Goal: Transaction & Acquisition: Purchase product/service

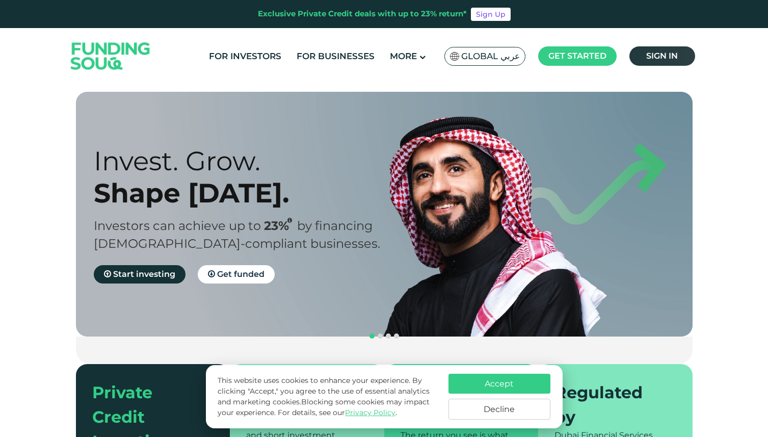
click at [678, 47] on link "Sign in" at bounding box center [663, 55] width 66 height 19
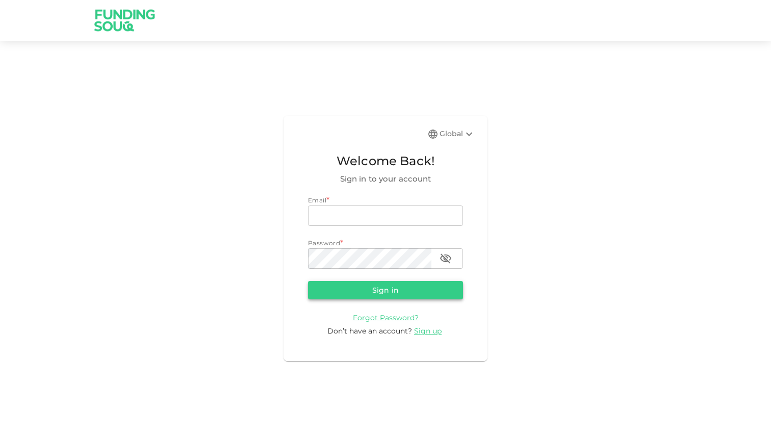
type input "hassananwer91@gmail.com"
click at [375, 297] on button "Sign in" at bounding box center [385, 290] width 155 height 18
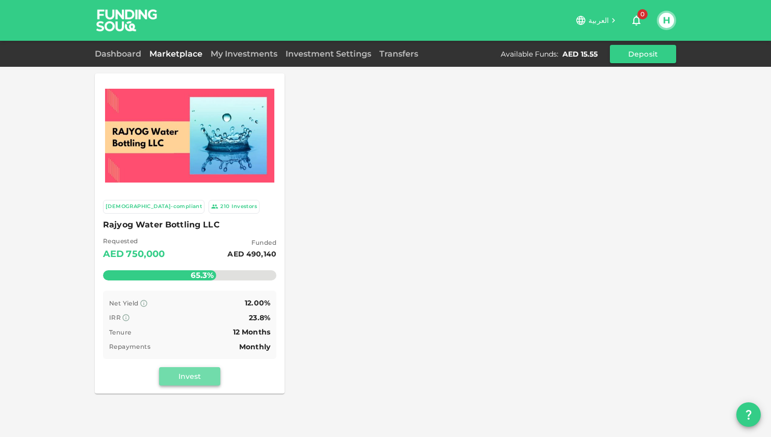
click at [197, 376] on button "Invest" at bounding box center [189, 376] width 61 height 18
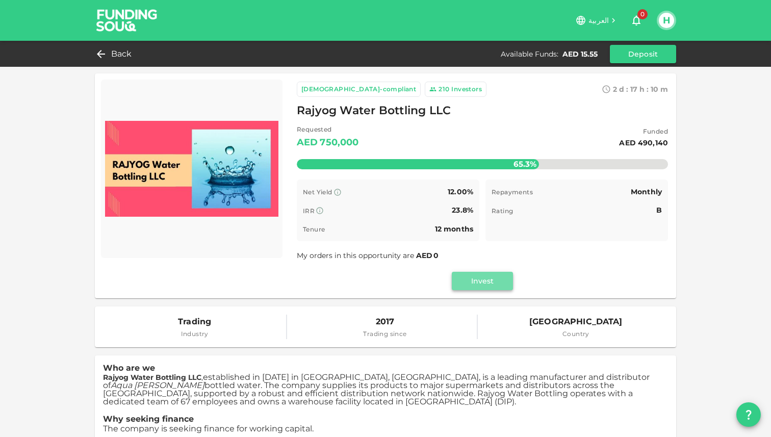
click at [494, 277] on button "Invest" at bounding box center [482, 281] width 61 height 18
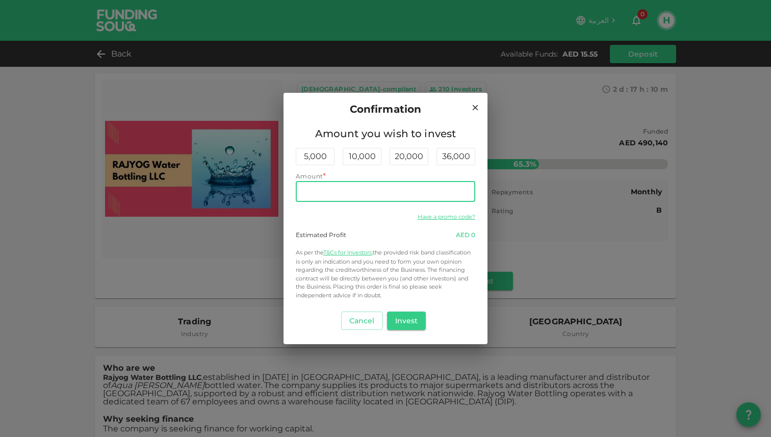
click at [396, 192] on input "Amount" at bounding box center [385, 192] width 179 height 20
click at [409, 318] on button "Invest" at bounding box center [406, 321] width 39 height 18
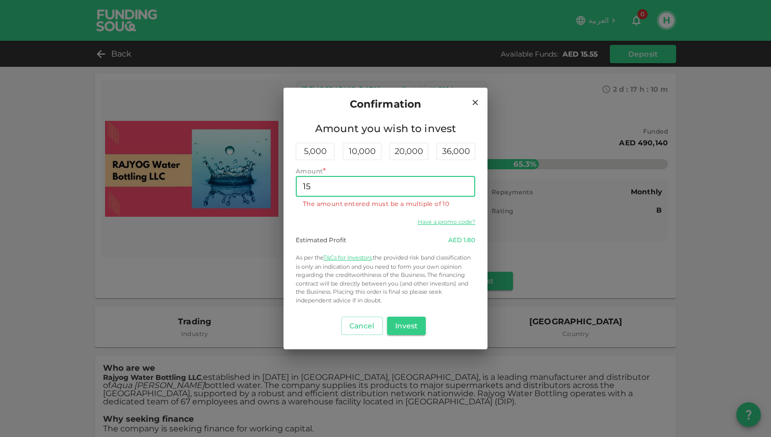
click at [385, 190] on input "15" at bounding box center [385, 186] width 179 height 20
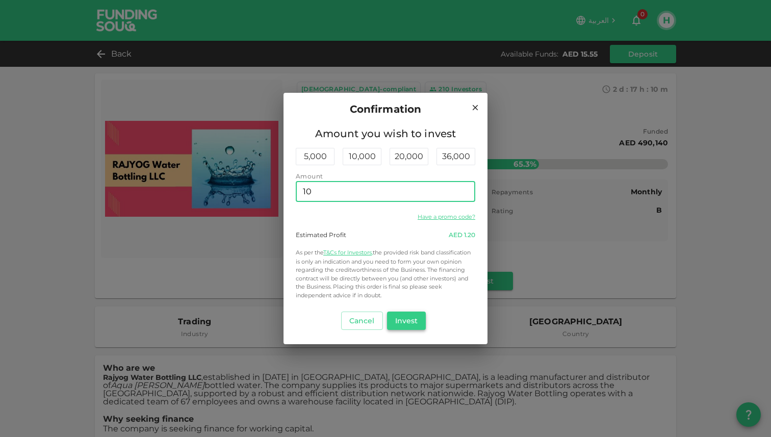
type input "10"
click at [407, 319] on button "Invest" at bounding box center [406, 321] width 39 height 18
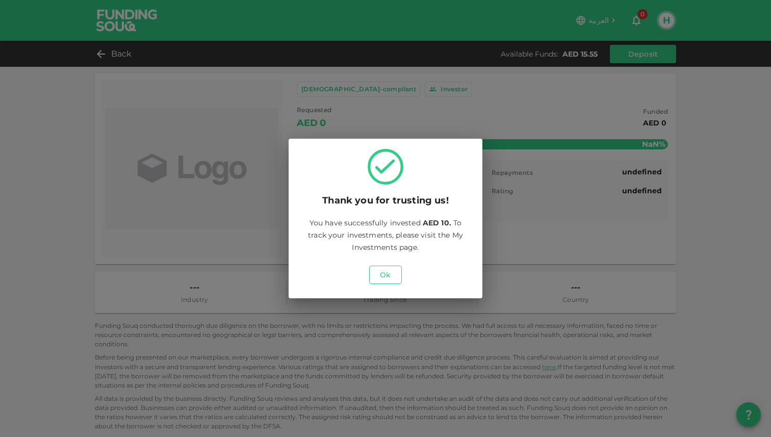
click at [384, 271] on button "Ok" at bounding box center [385, 275] width 33 height 18
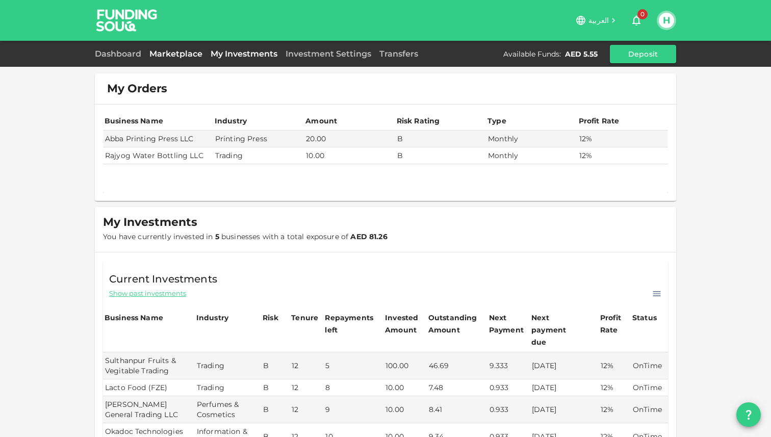
click at [195, 57] on link "Marketplace" at bounding box center [175, 54] width 61 height 10
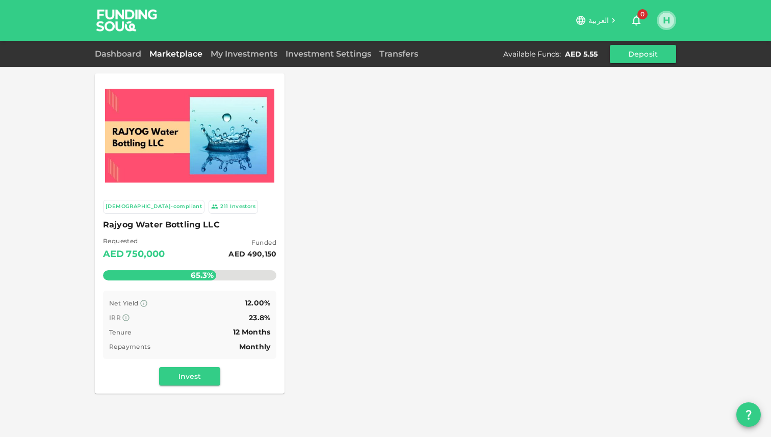
click at [667, 24] on button "H" at bounding box center [666, 20] width 15 height 15
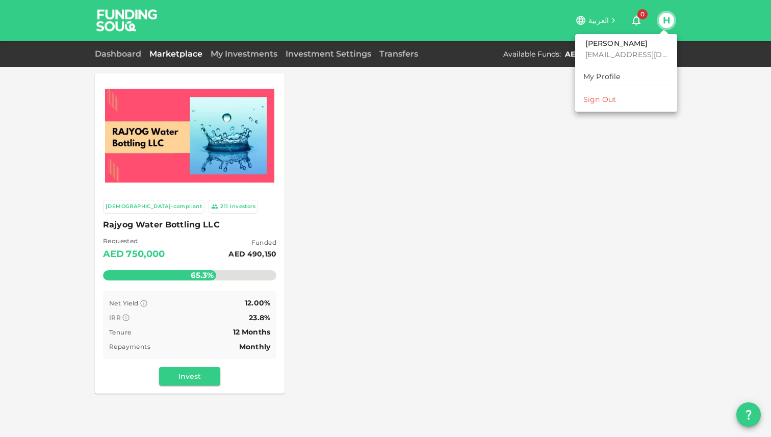
click at [439, 190] on div at bounding box center [385, 218] width 771 height 437
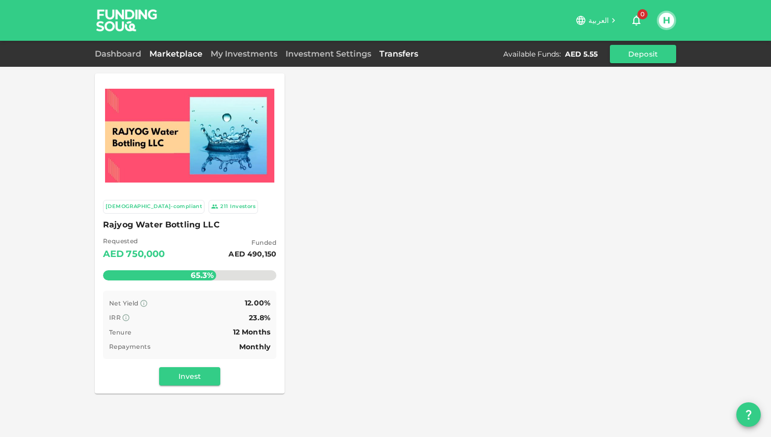
click at [386, 56] on link "Transfers" at bounding box center [398, 54] width 47 height 10
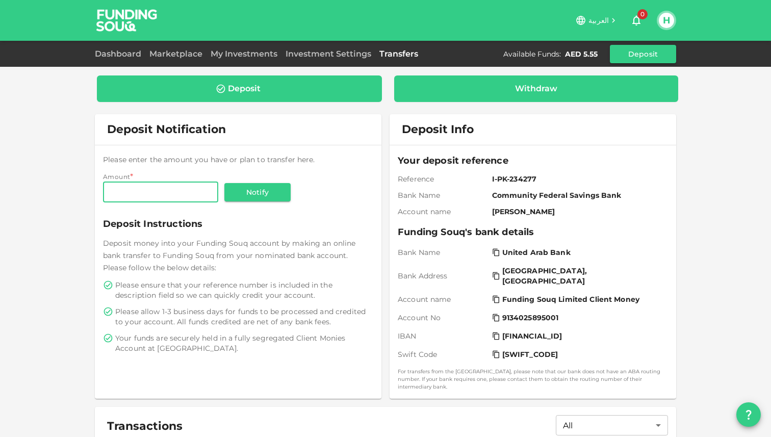
click at [469, 89] on div "Withdraw" at bounding box center [536, 89] width 268 height 10
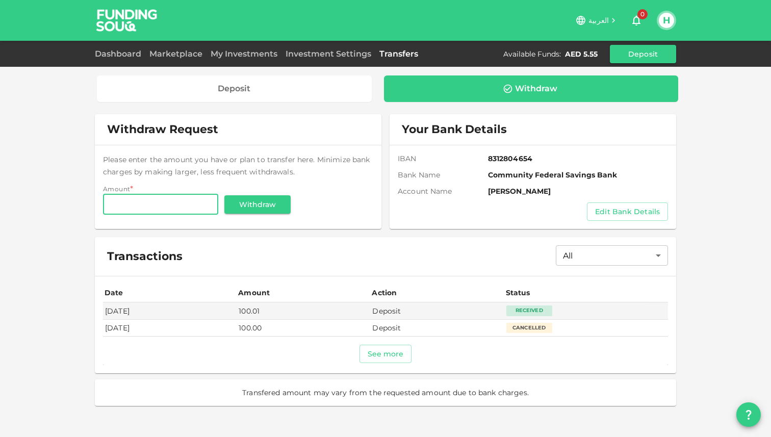
click at [203, 204] on input "Amount" at bounding box center [160, 204] width 115 height 20
click at [367, 360] on button "See more" at bounding box center [385, 354] width 53 height 18
click at [170, 210] on input "Amount" at bounding box center [160, 204] width 115 height 20
type input "5"
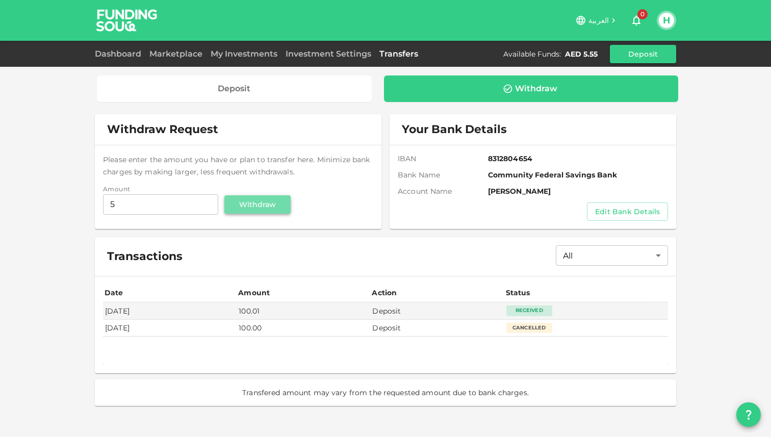
click at [240, 207] on button "Withdraw" at bounding box center [257, 204] width 66 height 18
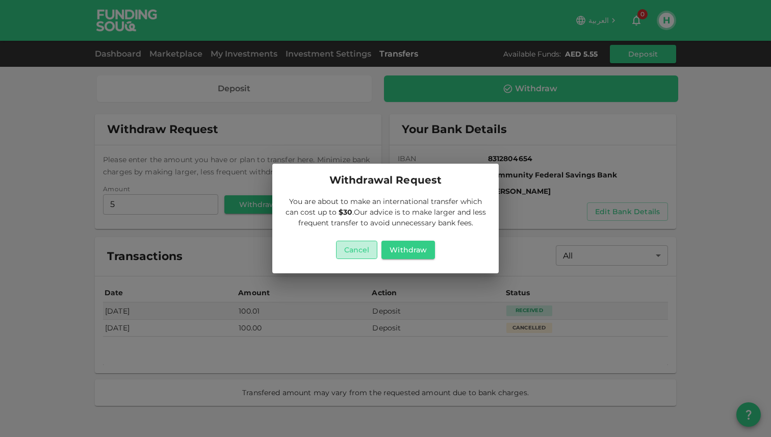
click at [363, 255] on button "Cancel" at bounding box center [357, 250] width 42 height 18
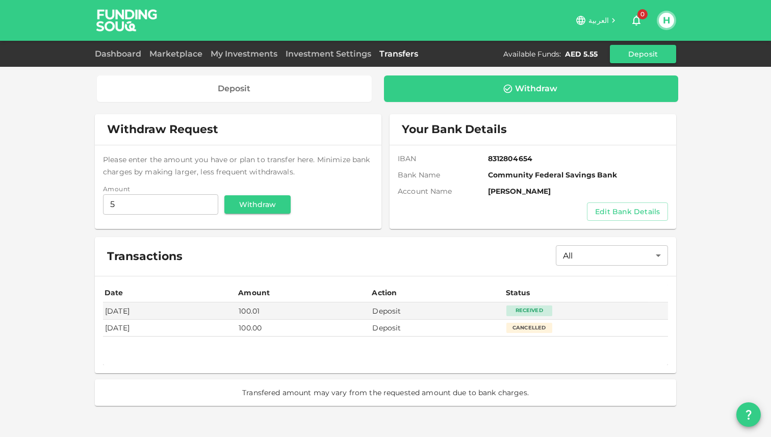
click at [122, 10] on img at bounding box center [127, 20] width 76 height 40
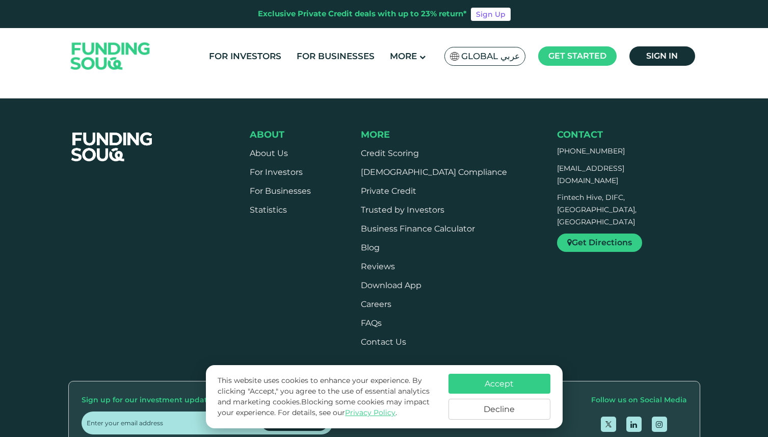
scroll to position [1520, 0]
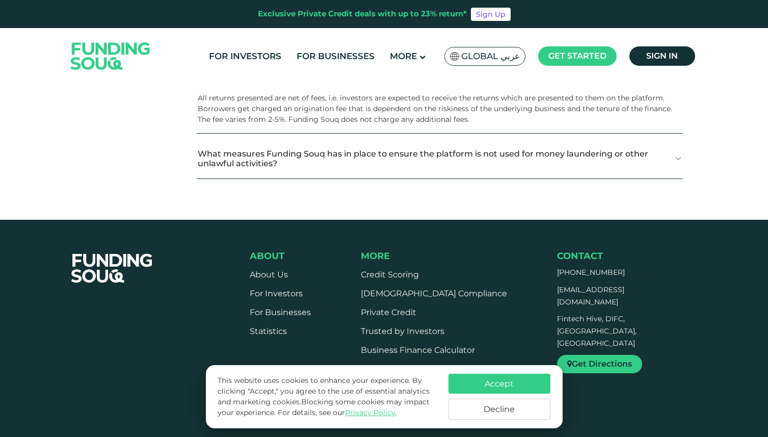
scroll to position [1388, 0]
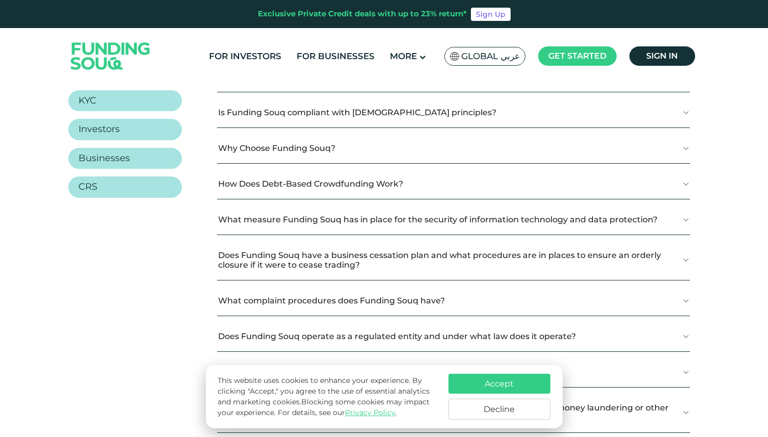
scroll to position [212, 0]
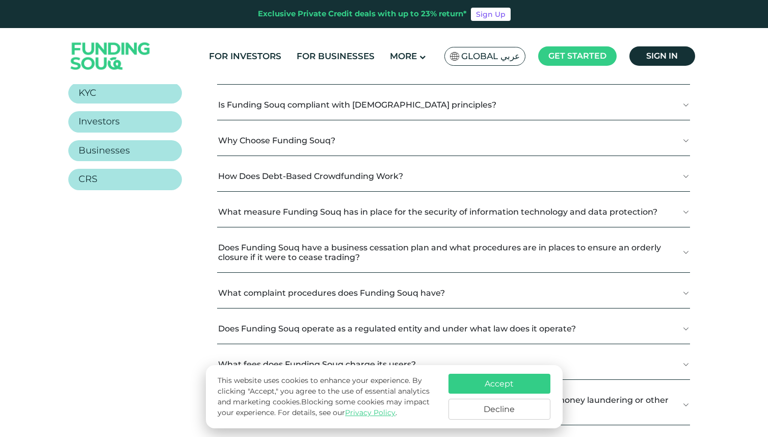
click at [269, 184] on button "How Does Debt-Based Crowdfunding Work?" at bounding box center [453, 176] width 473 height 30
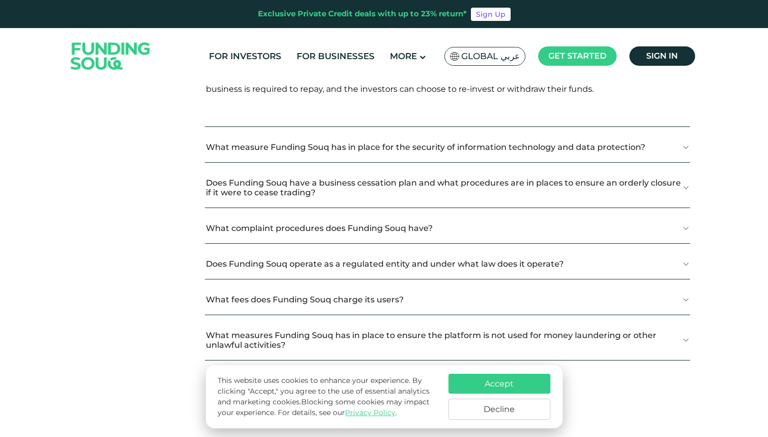
scroll to position [445, 0]
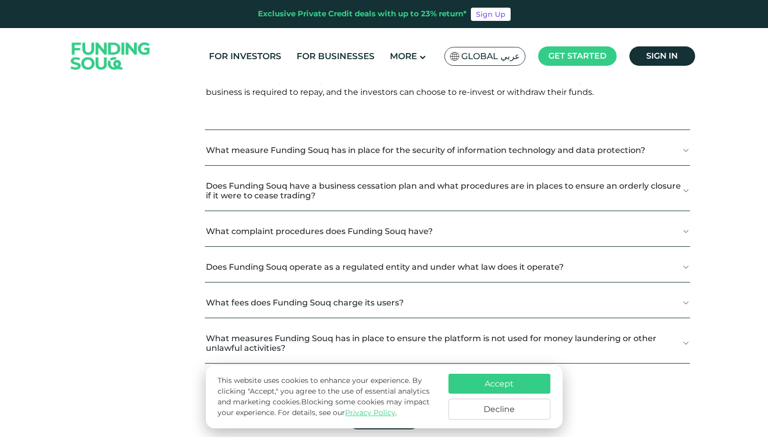
click at [291, 238] on button "What complaint procedures does Funding Souq have?" at bounding box center [447, 231] width 485 height 30
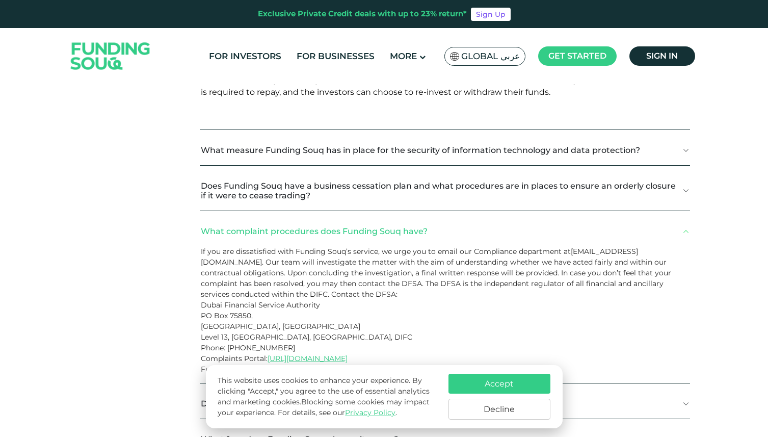
click at [291, 238] on button "What complaint procedures does Funding Souq have?" at bounding box center [445, 231] width 491 height 30
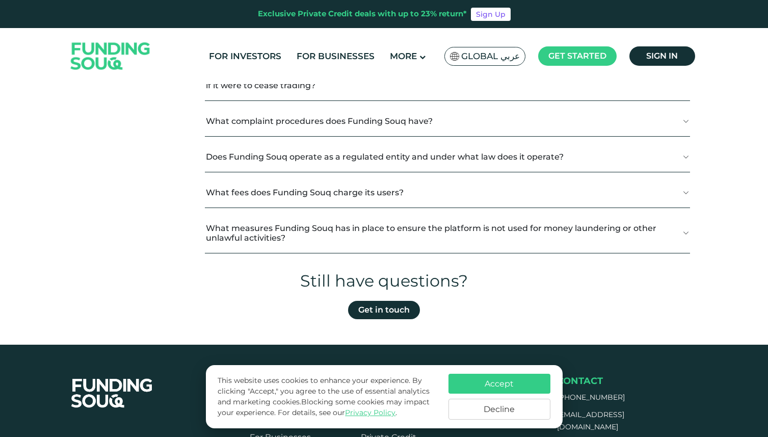
scroll to position [558, 0]
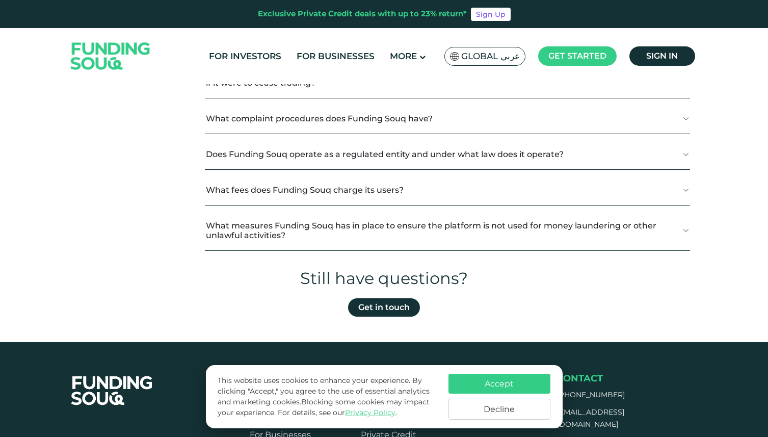
click at [319, 248] on button "What measures Funding Souq has in place to ensure the platform is not used for …" at bounding box center [447, 231] width 485 height 40
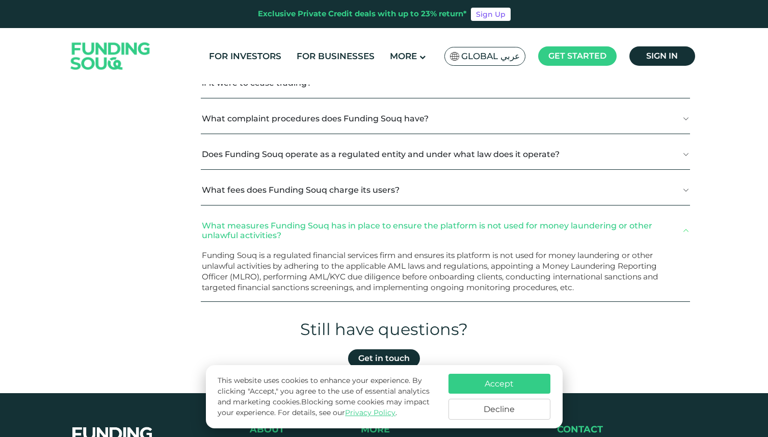
click at [323, 204] on button "What fees does Funding Souq charge its users?" at bounding box center [445, 190] width 489 height 30
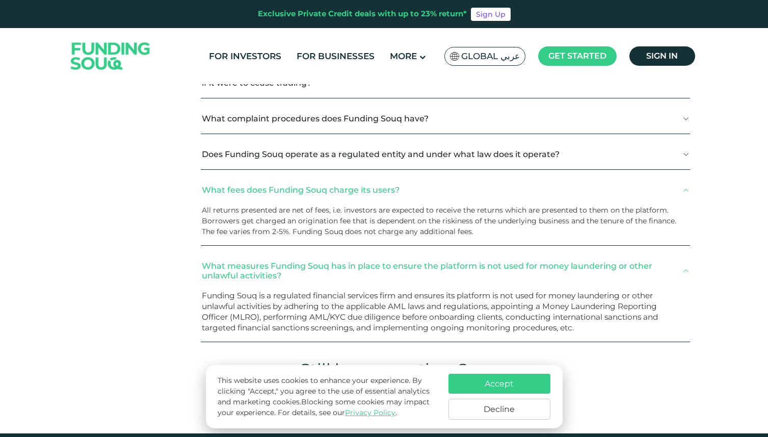
click at [325, 165] on button "Does Funding Souq operate as a regulated entity and under what law does it oper…" at bounding box center [445, 154] width 489 height 30
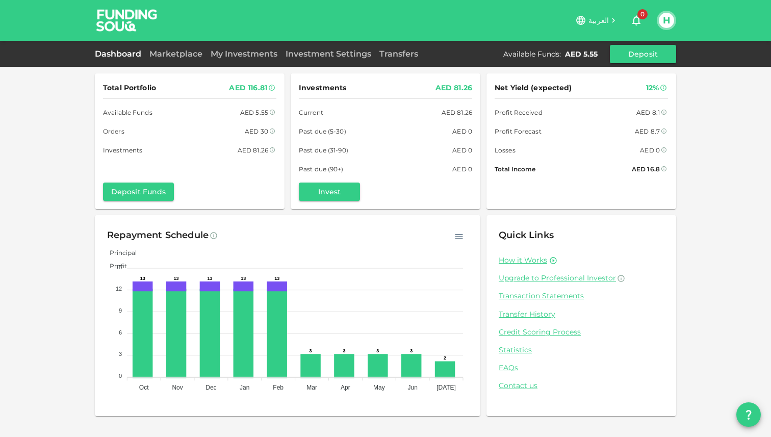
click at [129, 25] on img at bounding box center [127, 20] width 76 height 40
